Goal: Book appointment/travel/reservation

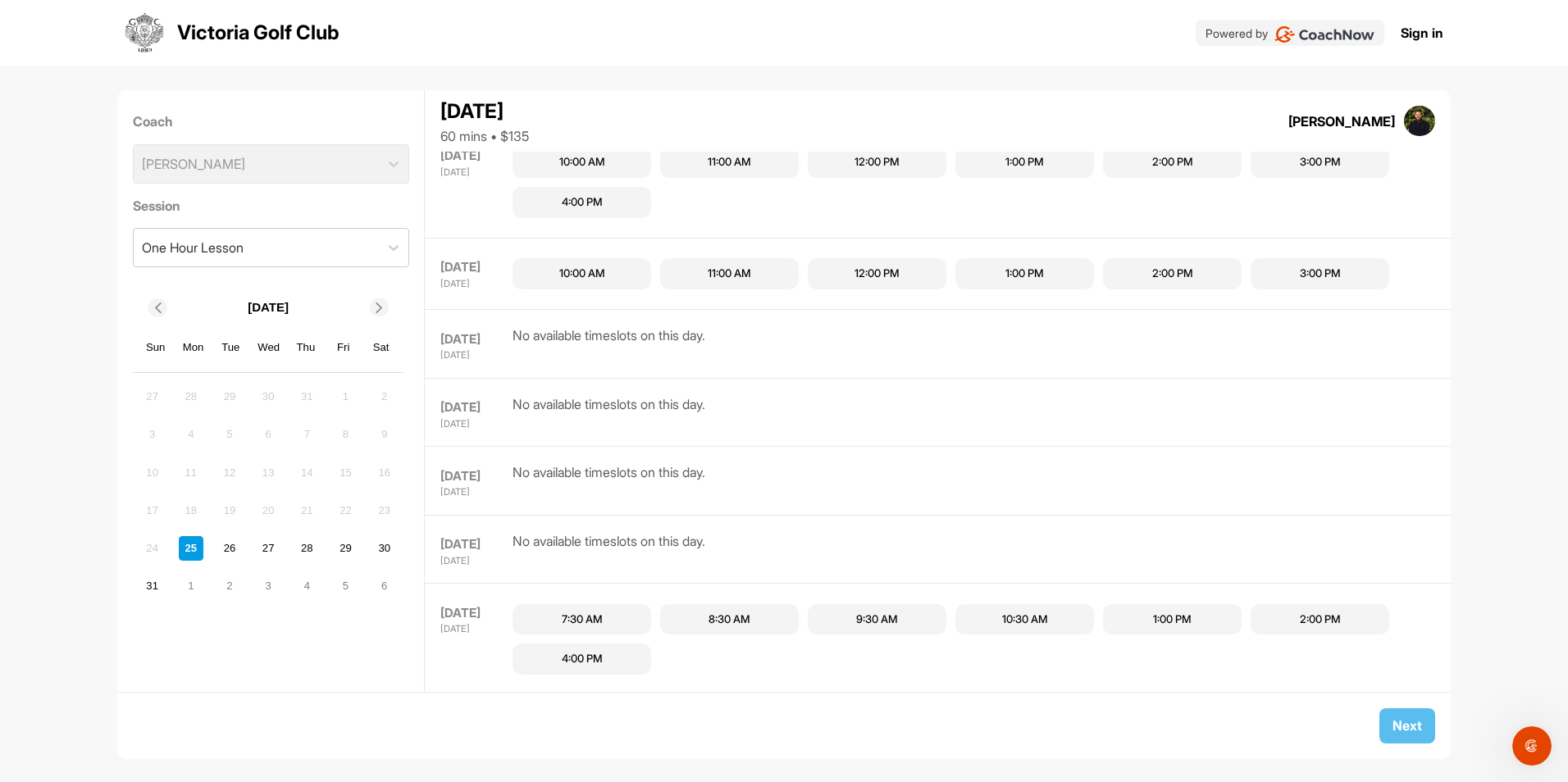
scroll to position [628, 0]
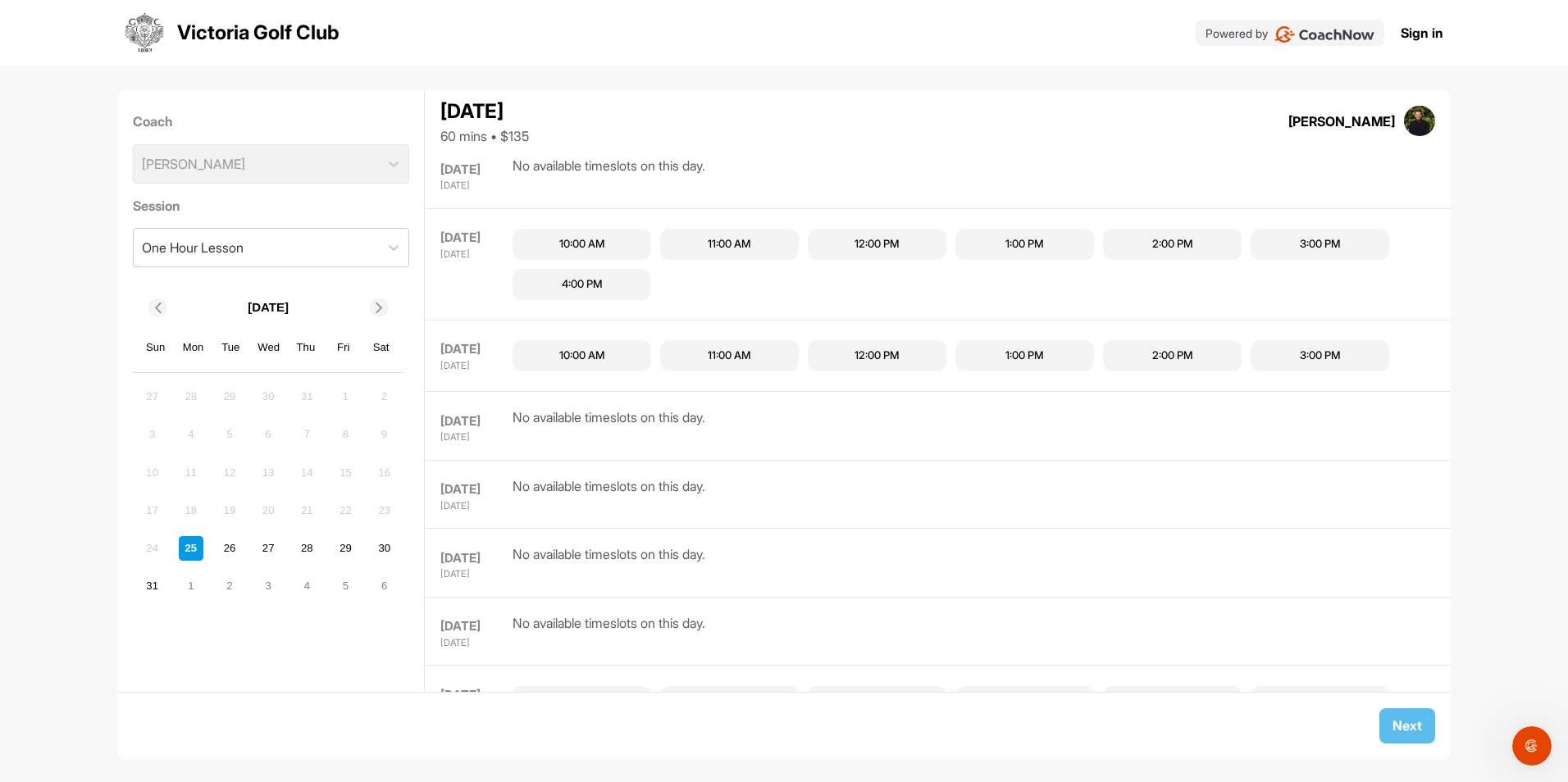
click at [564, 290] on div "4:00 PM" at bounding box center [582, 285] width 41 height 17
click at [385, 257] on div at bounding box center [394, 248] width 30 height 30
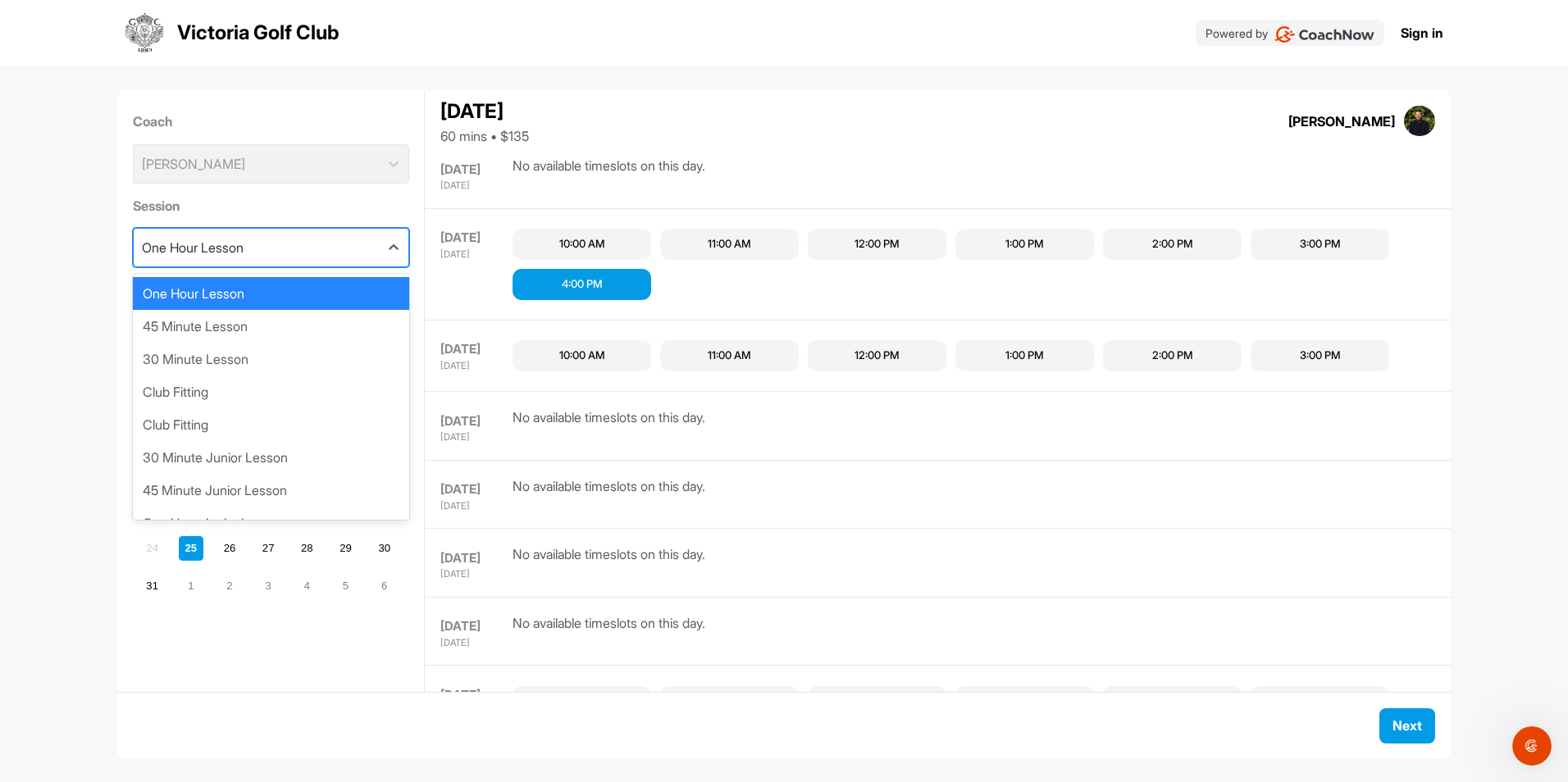
click at [283, 303] on div "One Hour Lesson" at bounding box center [271, 293] width 277 height 33
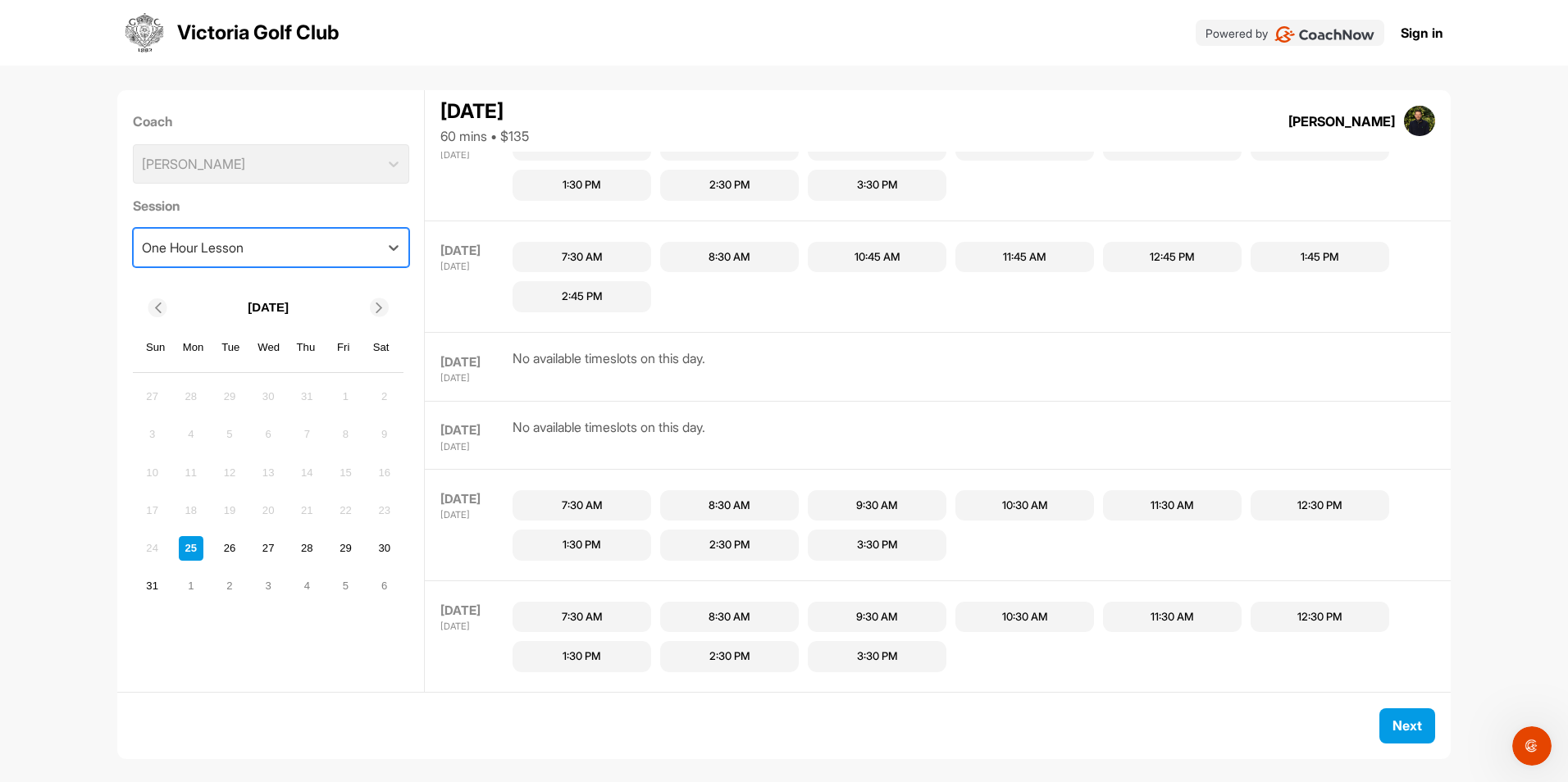
scroll to position [1087, 0]
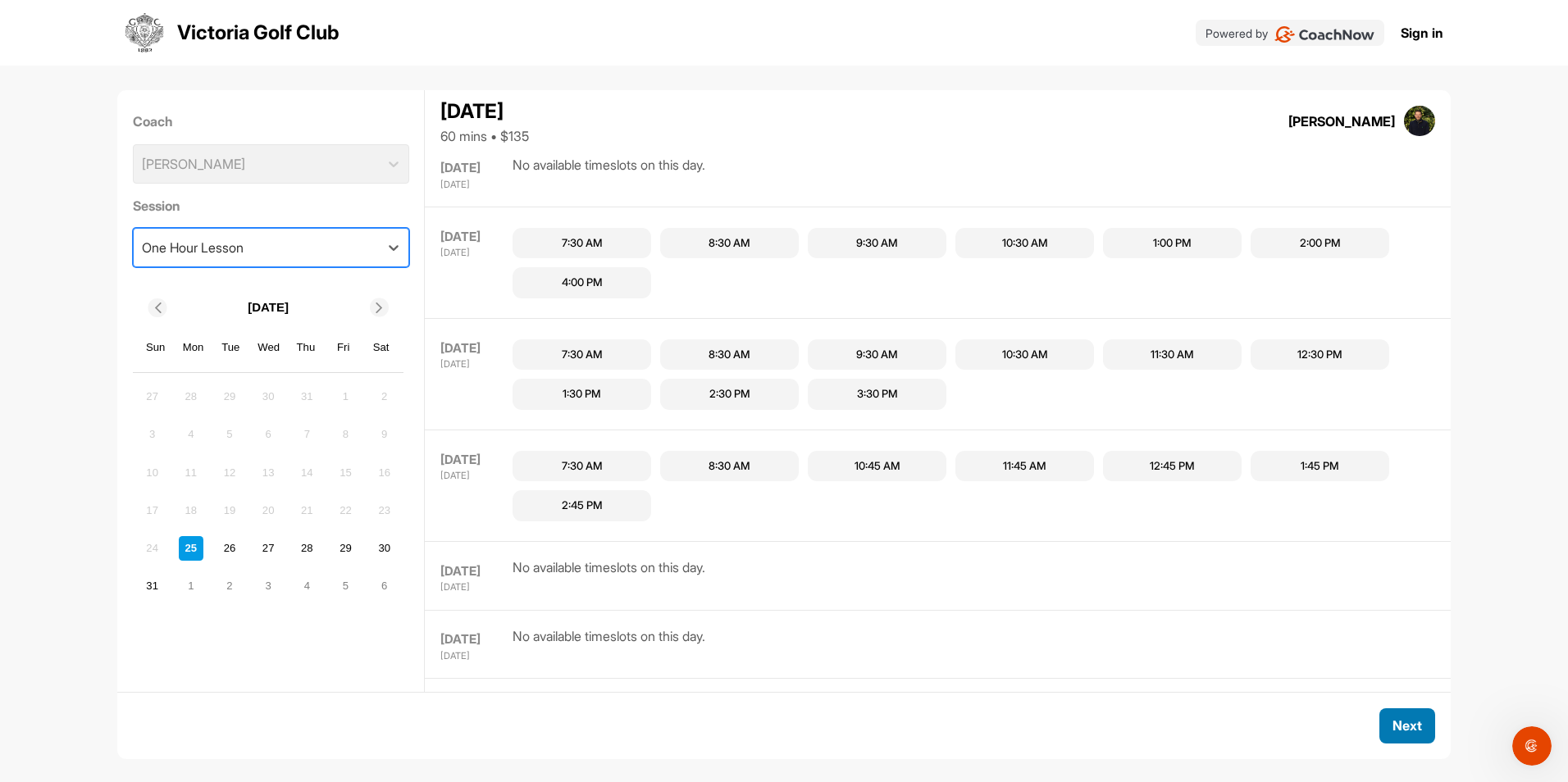
click at [1427, 720] on button "Next" at bounding box center [1407, 726] width 56 height 36
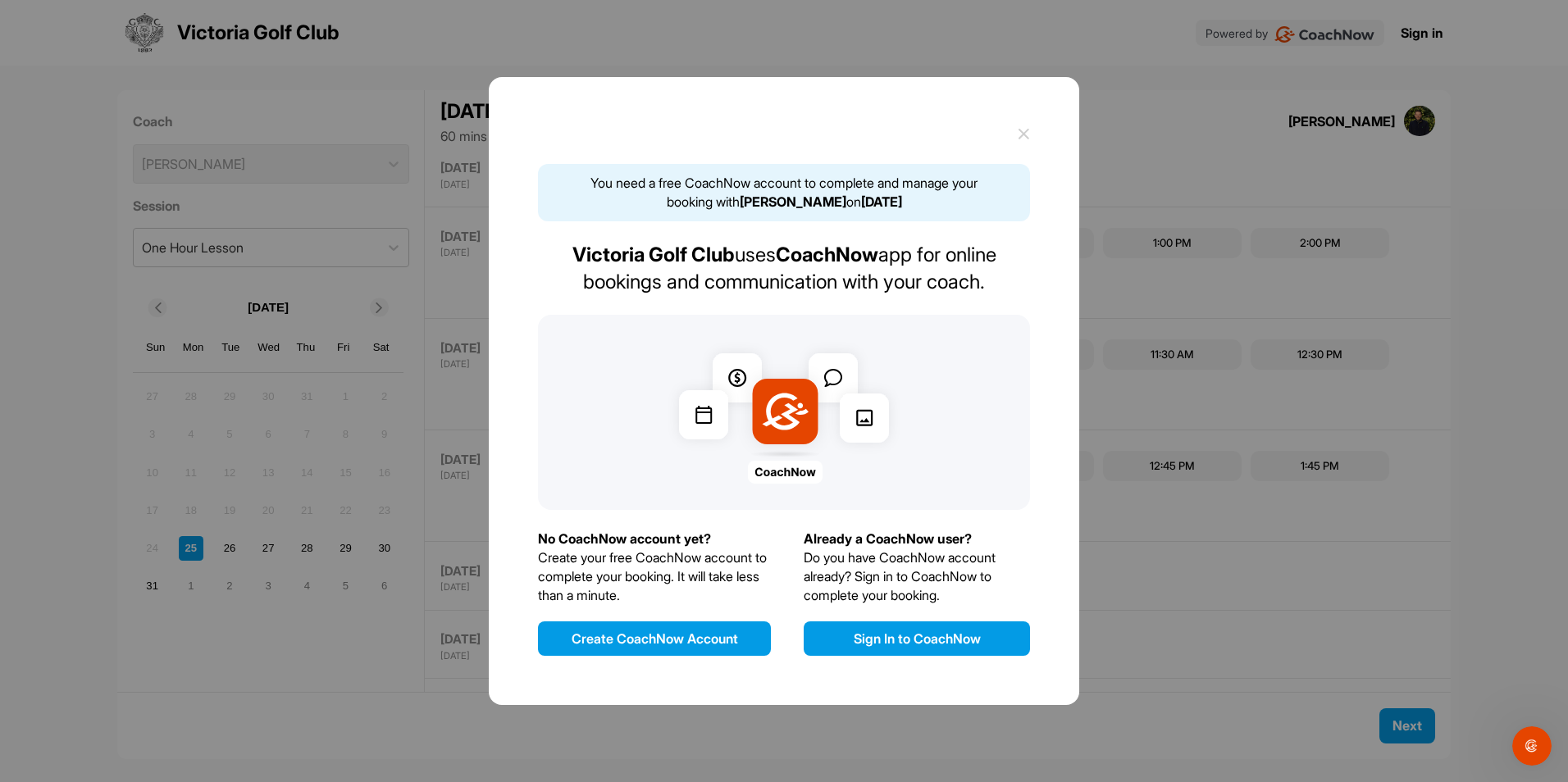
click at [865, 631] on button "Sign In to CoachNow" at bounding box center [917, 638] width 226 height 35
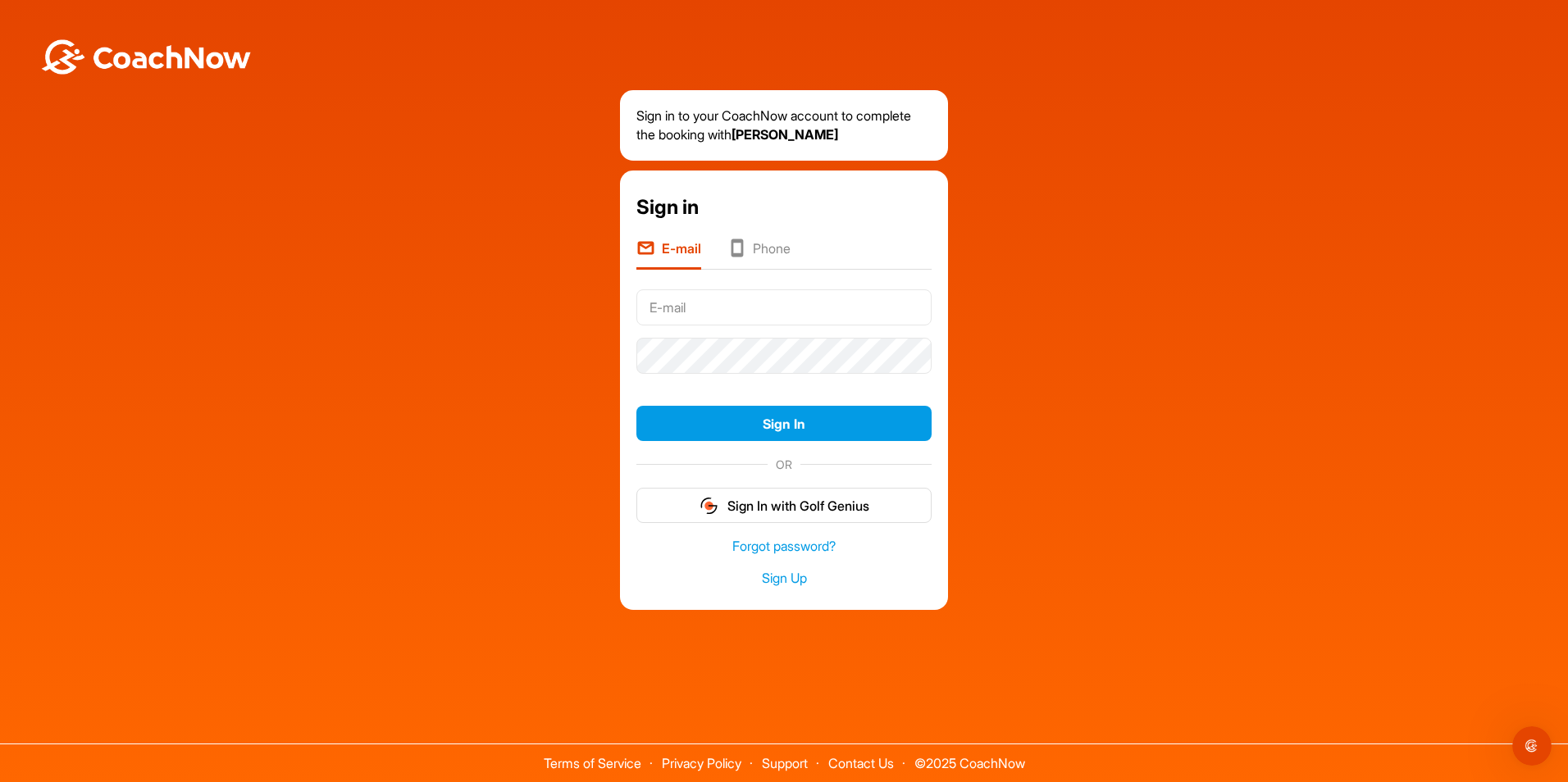
click at [662, 311] on input "text" at bounding box center [784, 308] width 296 height 36
type input "[EMAIL_ADDRESS][DOMAIN_NAME]"
